Goal: Transaction & Acquisition: Purchase product/service

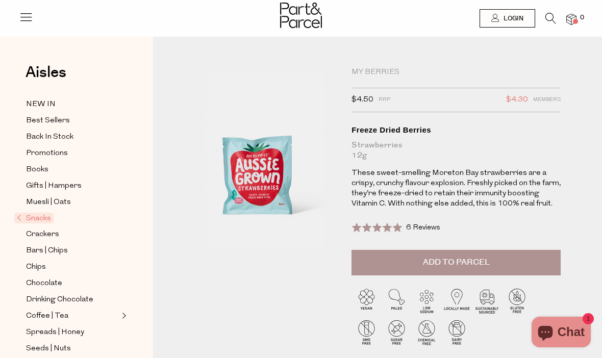
click at [494, 266] on button "Add to Parcel" at bounding box center [455, 262] width 209 height 25
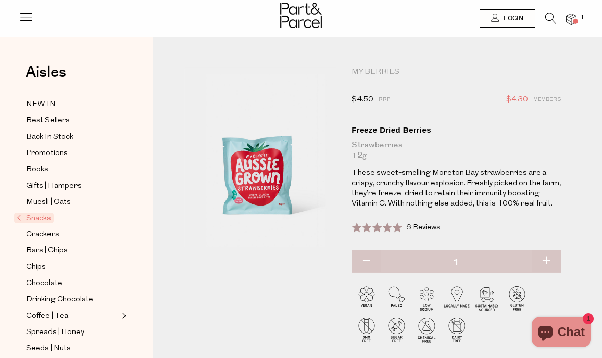
click at [550, 264] on button "button" at bounding box center [545, 261] width 29 height 22
type input "2"
click at [548, 259] on button "button" at bounding box center [545, 261] width 29 height 22
type input "3"
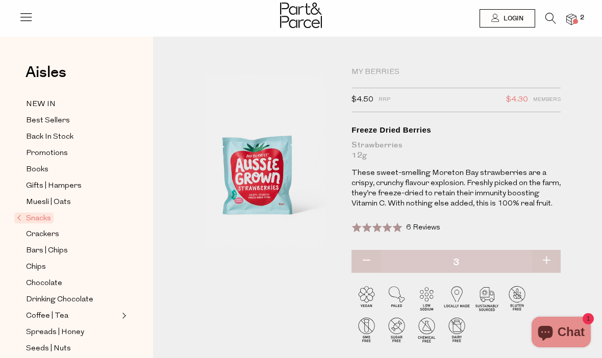
type input "3"
click at [548, 258] on button "button" at bounding box center [545, 261] width 29 height 22
type input "4"
click at [574, 17] on img at bounding box center [571, 20] width 10 height 12
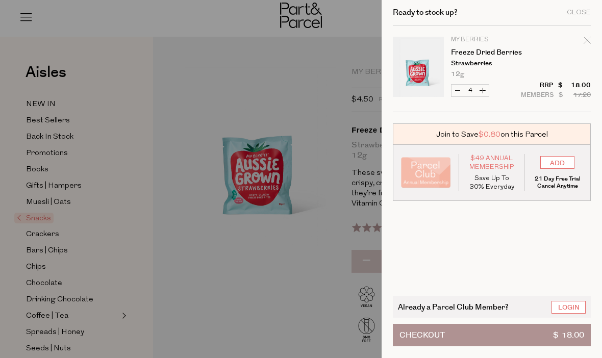
click at [581, 10] on div "Close" at bounding box center [579, 12] width 24 height 7
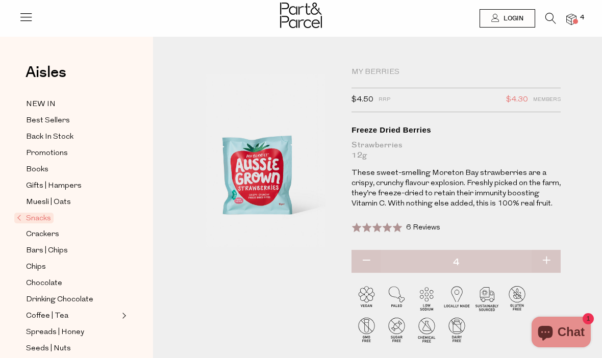
click at [555, 13] on icon at bounding box center [550, 18] width 11 height 11
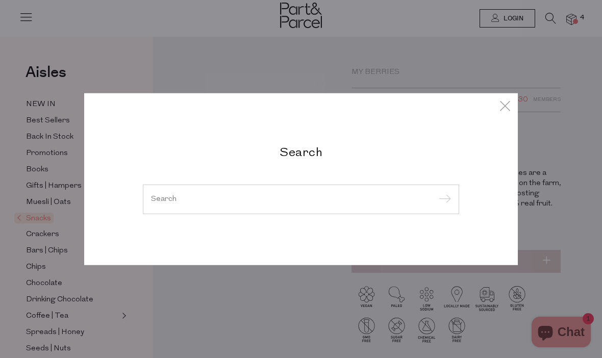
click at [193, 199] on input "search" at bounding box center [301, 199] width 300 height 8
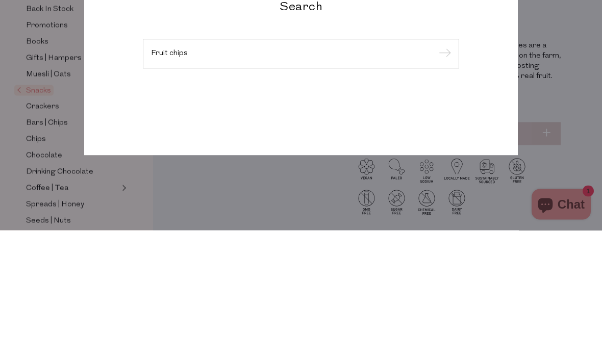
type input "Fruit chips"
click at [443, 174] on input "submit" at bounding box center [442, 181] width 15 height 15
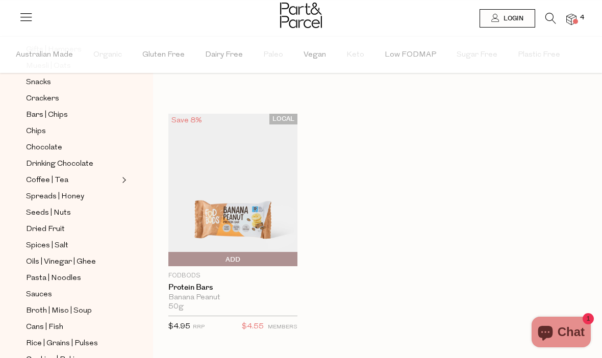
scroll to position [170, 0]
click at [41, 222] on span "Dried Fruit" at bounding box center [45, 228] width 39 height 12
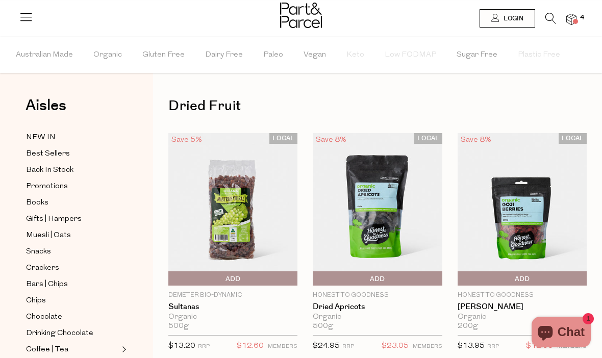
click at [572, 18] on img at bounding box center [571, 20] width 10 height 12
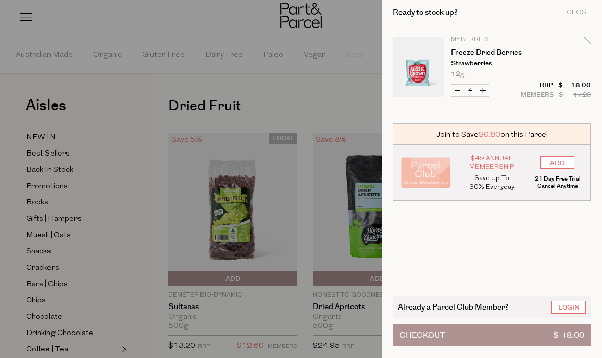
click at [483, 88] on button "Increase Freeze Dried Berries" at bounding box center [482, 91] width 12 height 12
type input "5"
click at [485, 90] on form "Image Product Total Qty My Berries Freeze Dried Berries Strawberries 12g Only 6…" at bounding box center [492, 68] width 198 height 87
click at [481, 92] on button "Increase Freeze Dried Berries" at bounding box center [482, 91] width 12 height 12
type input "6"
